Goal: Find specific page/section: Find specific page/section

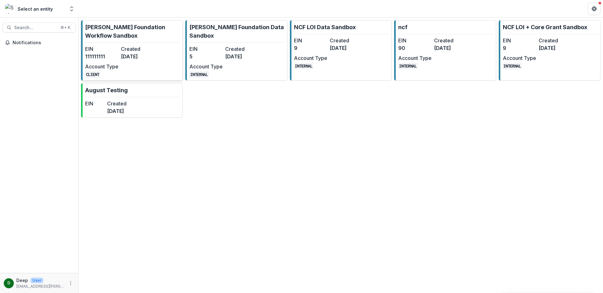
click at [148, 59] on dd "[DATE]" at bounding box center [137, 57] width 33 height 8
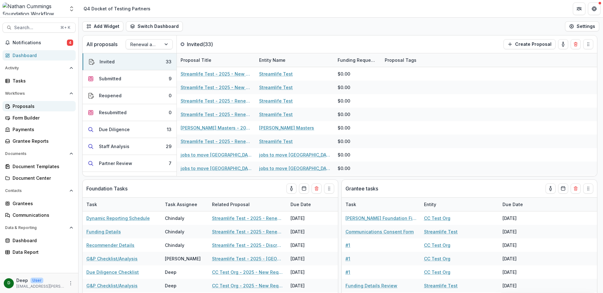
click at [37, 105] on div "Proposals" at bounding box center [42, 106] width 58 height 7
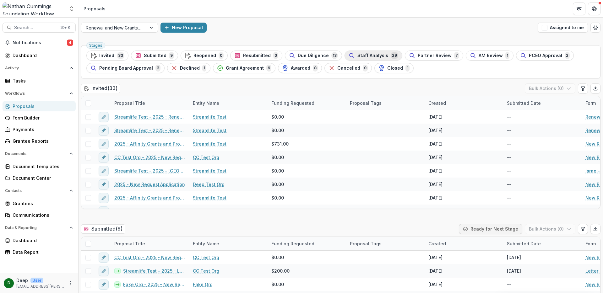
click at [375, 55] on span "Staff Analysis" at bounding box center [372, 55] width 31 height 5
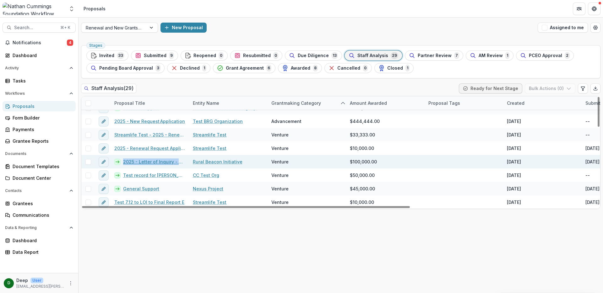
scroll to position [293, 0]
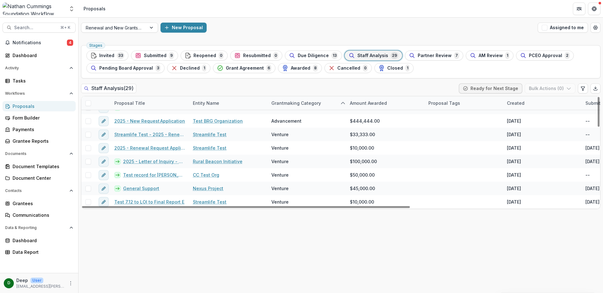
click at [223, 234] on div "Stages Invited 33 Submitted 9 Reopened 0 Resubmitted 0 Due Diligence 13 Staff A…" at bounding box center [341, 168] width 525 height 251
